Goal: Find specific page/section: Find specific page/section

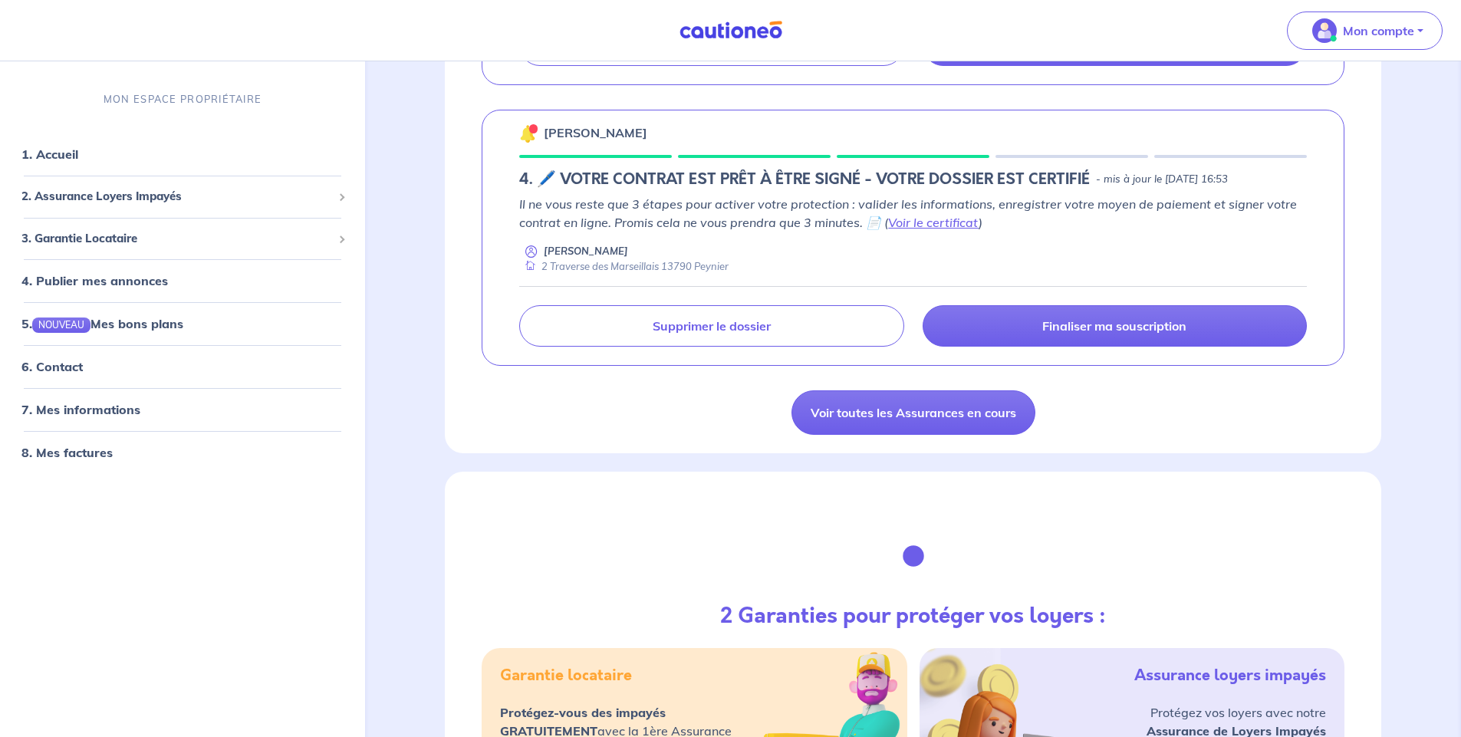
scroll to position [1989, 0]
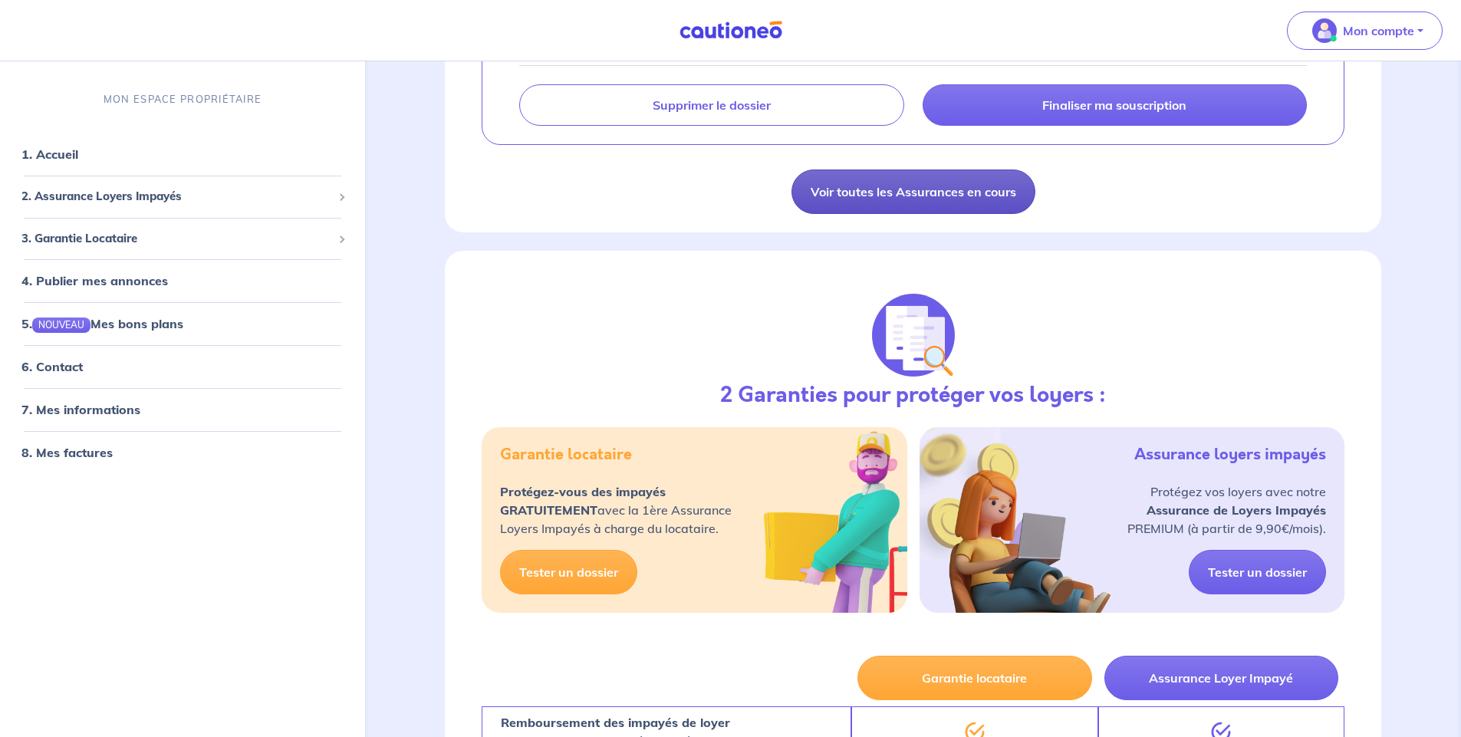
click at [863, 206] on link "Voir toutes les Assurances en cours" at bounding box center [913, 191] width 244 height 44
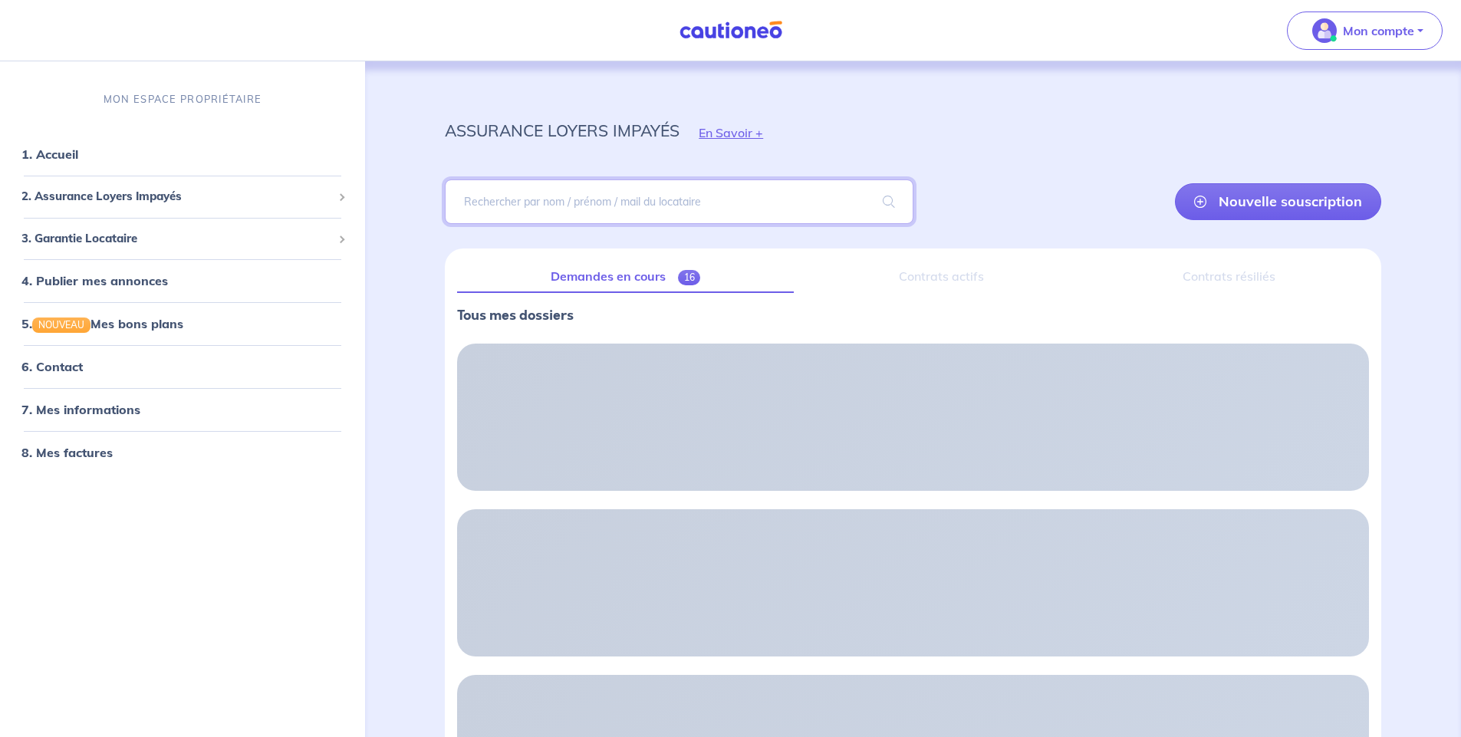
click at [615, 199] on input "search" at bounding box center [679, 201] width 468 height 44
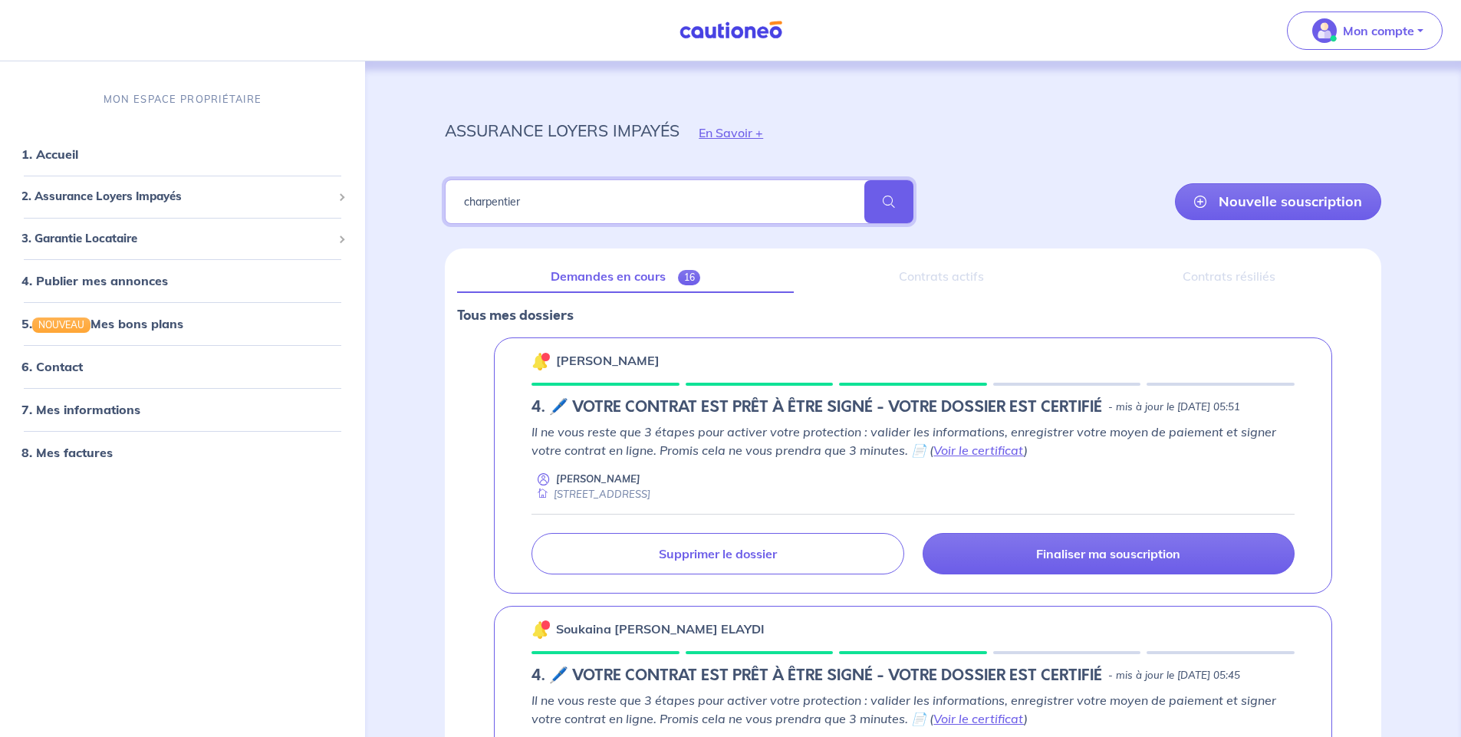
type input "charpentier"
click at [873, 212] on span at bounding box center [888, 201] width 49 height 43
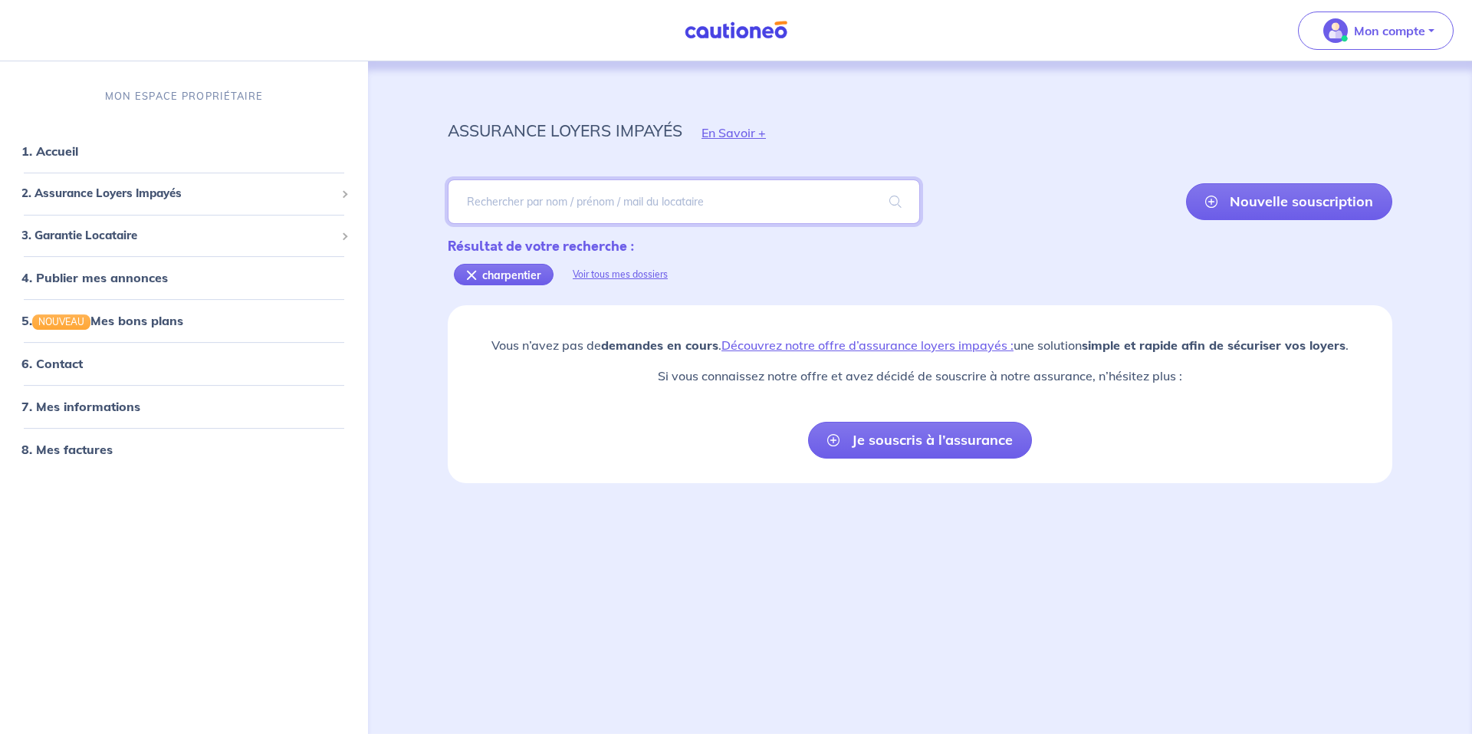
click at [654, 204] on input "search" at bounding box center [684, 201] width 472 height 44
type input "[PERSON_NAME]"
click at [892, 207] on span at bounding box center [895, 201] width 49 height 43
click at [945, 225] on div "Nouvelle souscription" at bounding box center [920, 201] width 945 height 69
click at [851, 141] on div "assurance loyers impayés En Savoir +" at bounding box center [920, 132] width 1018 height 69
